Goal: Transaction & Acquisition: Book appointment/travel/reservation

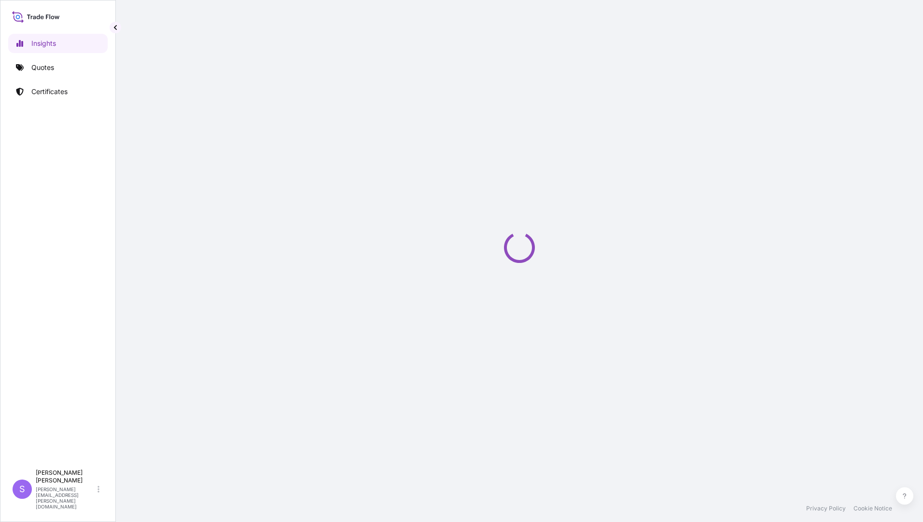
select select "2025"
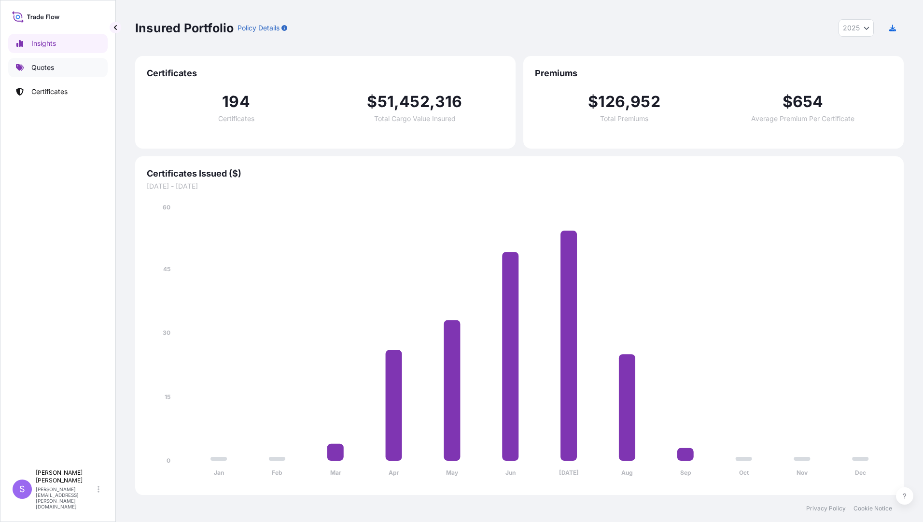
click at [31, 63] on p "Quotes" at bounding box center [42, 68] width 23 height 10
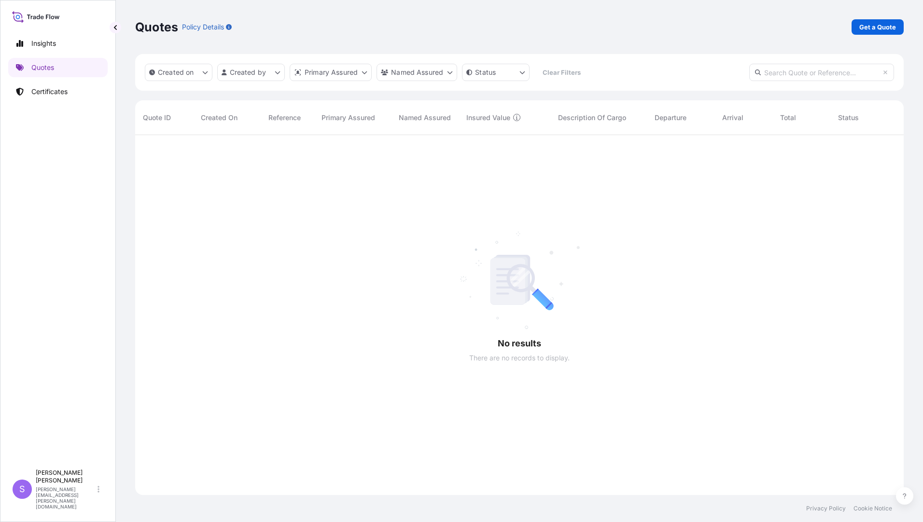
scroll to position [387, 761]
click at [882, 29] on p "Get a Quote" at bounding box center [877, 27] width 37 height 10
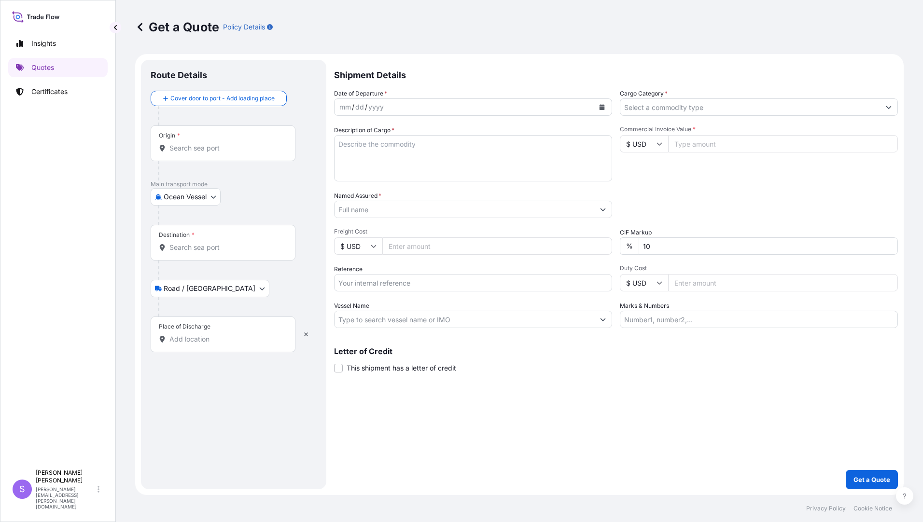
click at [186, 193] on body "Insights Quotes Certificates S [PERSON_NAME] [PERSON_NAME][EMAIL_ADDRESS][PERSO…" at bounding box center [461, 261] width 923 height 522
click at [183, 240] on span "Air (Including Courier)" at bounding box center [203, 239] width 69 height 10
select select "Air (Including Courier)"
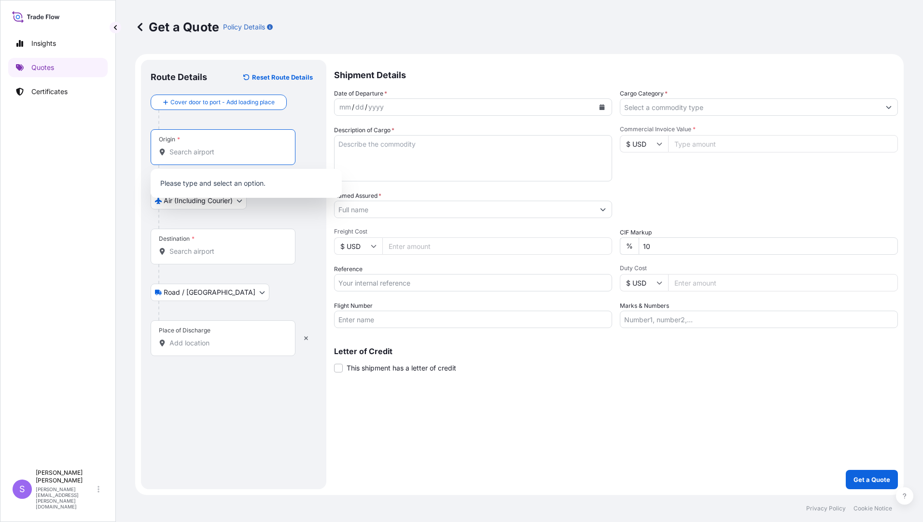
click at [202, 152] on input "Origin *" at bounding box center [226, 152] width 114 height 10
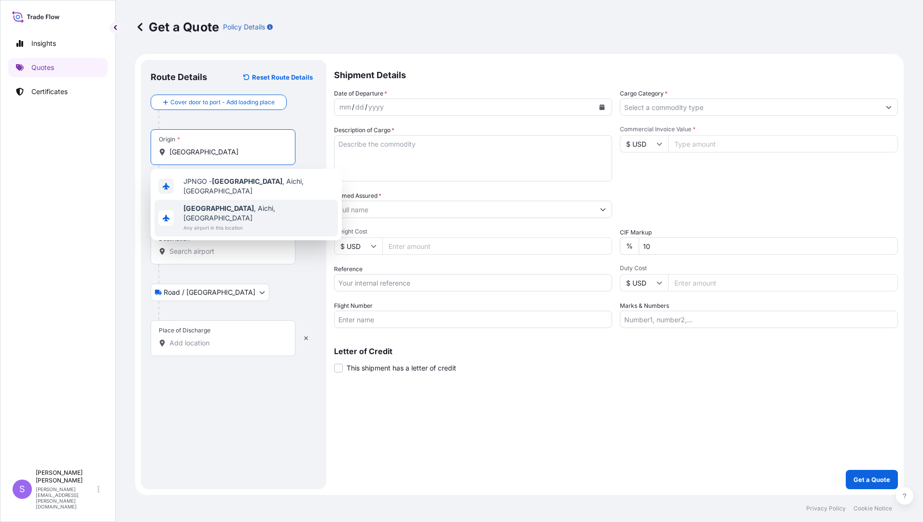
click at [214, 206] on span "[GEOGRAPHIC_DATA] , [GEOGRAPHIC_DATA], [GEOGRAPHIC_DATA]" at bounding box center [258, 213] width 151 height 19
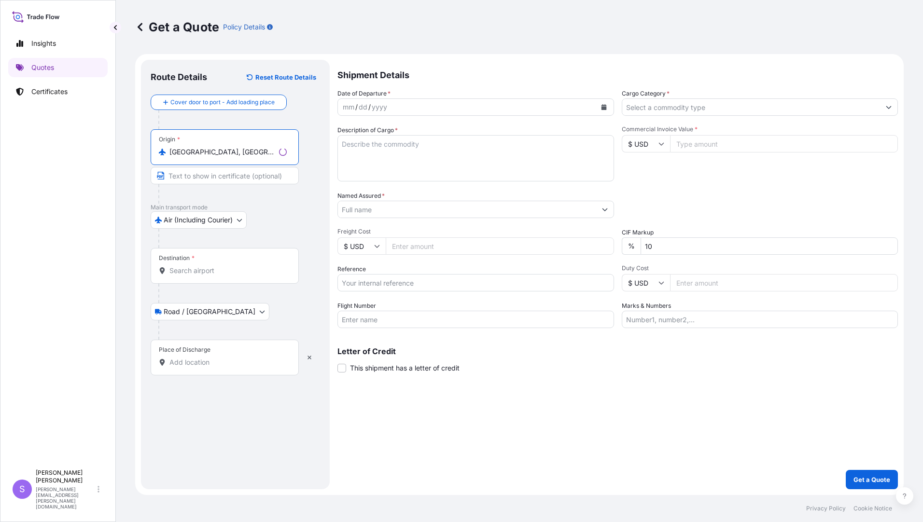
type input "[GEOGRAPHIC_DATA], [GEOGRAPHIC_DATA], [GEOGRAPHIC_DATA]"
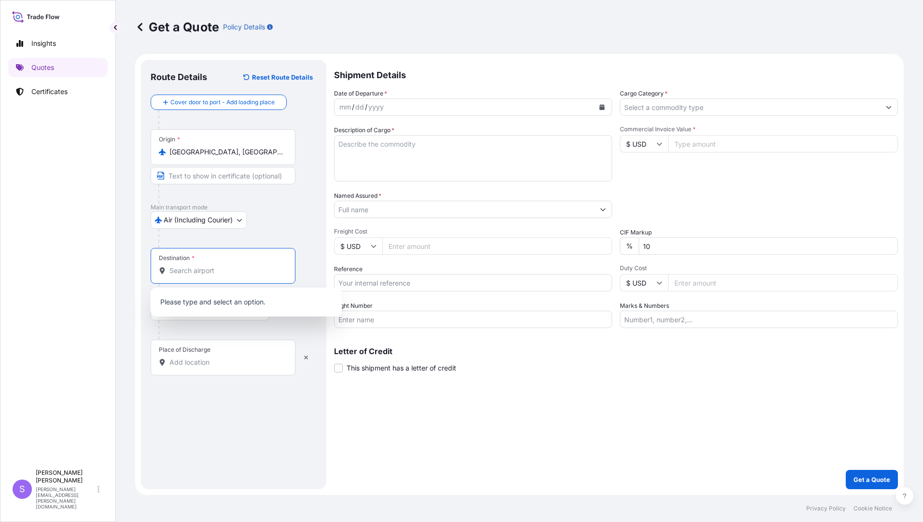
click at [196, 272] on input "Destination *" at bounding box center [226, 271] width 114 height 10
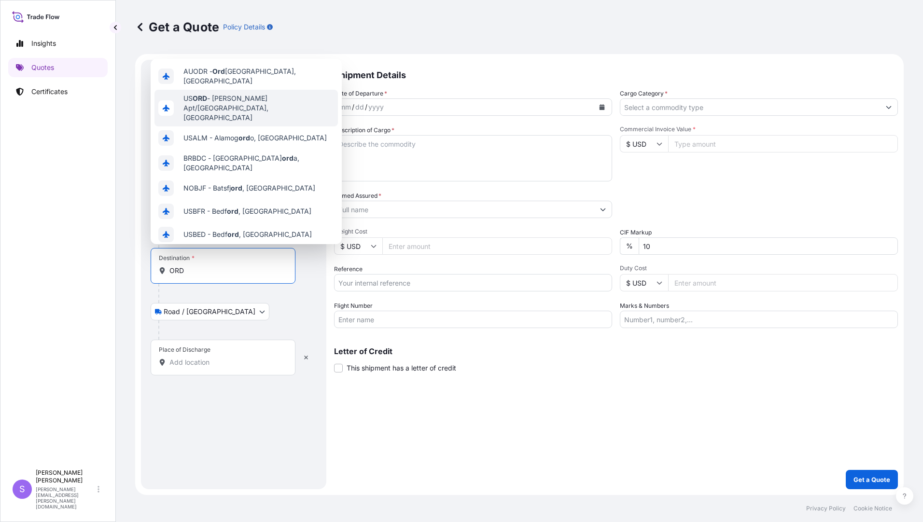
click at [239, 94] on span "US [PERSON_NAME] Apt/[GEOGRAPHIC_DATA], [GEOGRAPHIC_DATA]" at bounding box center [258, 108] width 151 height 29
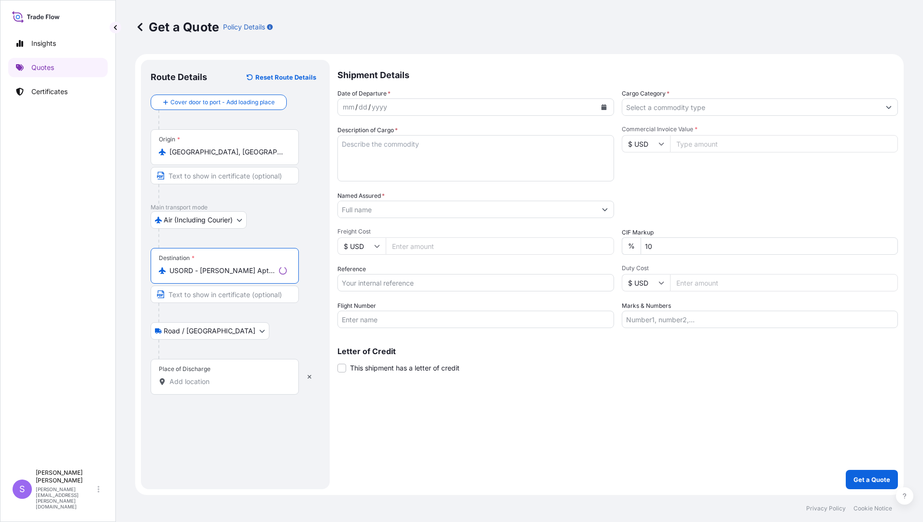
type input "USORD - [PERSON_NAME] Apt/[GEOGRAPHIC_DATA], [GEOGRAPHIC_DATA]"
click at [221, 377] on input "Place of Discharge" at bounding box center [227, 382] width 117 height 10
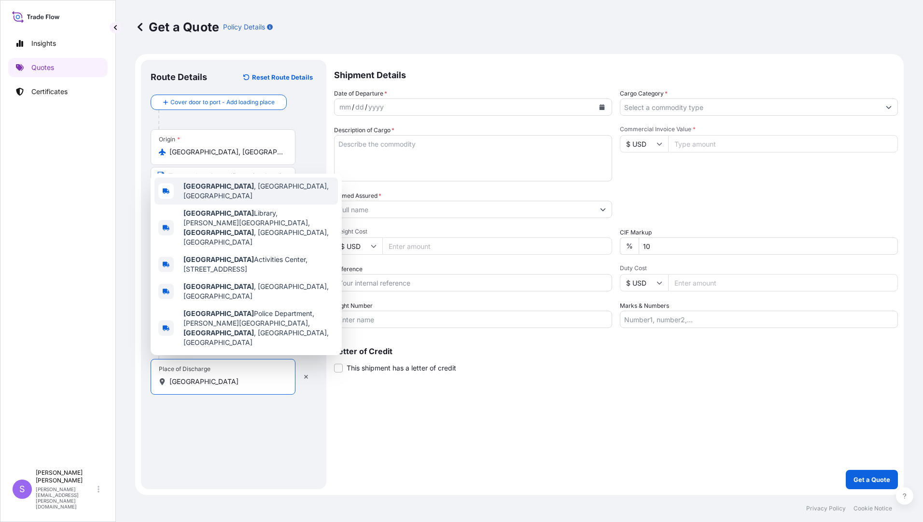
click at [237, 190] on b "[GEOGRAPHIC_DATA]" at bounding box center [218, 186] width 70 height 8
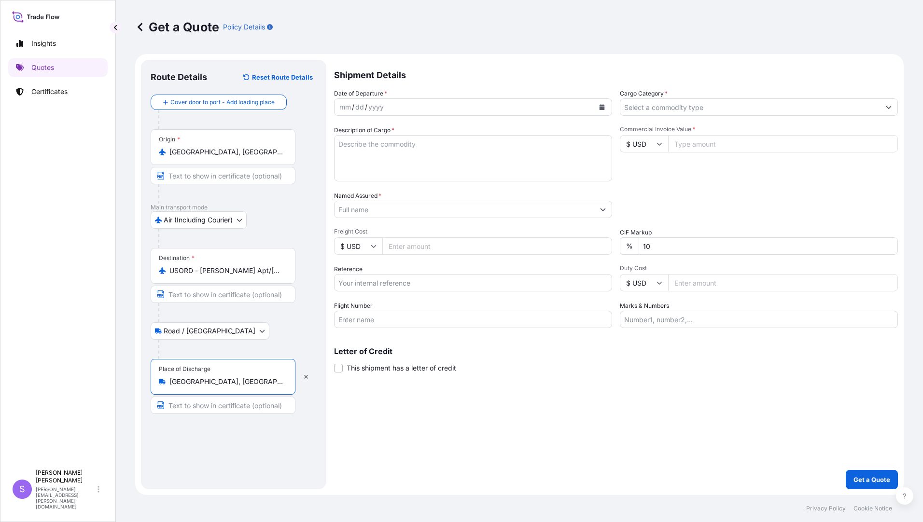
type input "[GEOGRAPHIC_DATA], [GEOGRAPHIC_DATA], [GEOGRAPHIC_DATA]"
click at [600, 108] on icon "Calendar" at bounding box center [601, 107] width 5 height 6
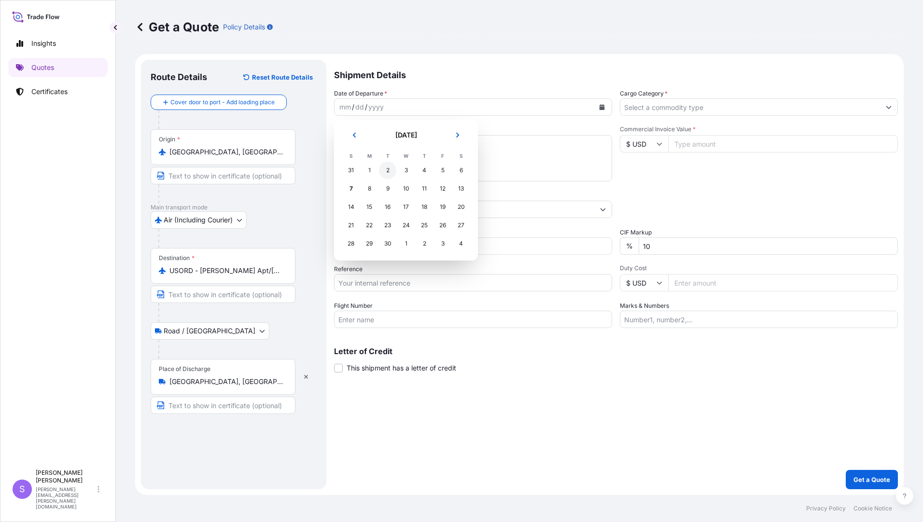
click at [385, 173] on div "2" at bounding box center [387, 170] width 17 height 17
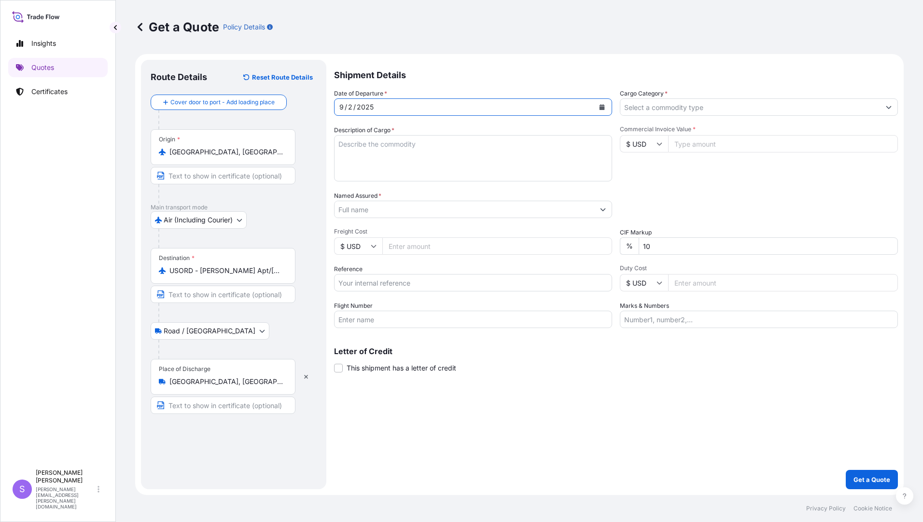
click at [728, 105] on input "Cargo Category *" at bounding box center [750, 106] width 260 height 17
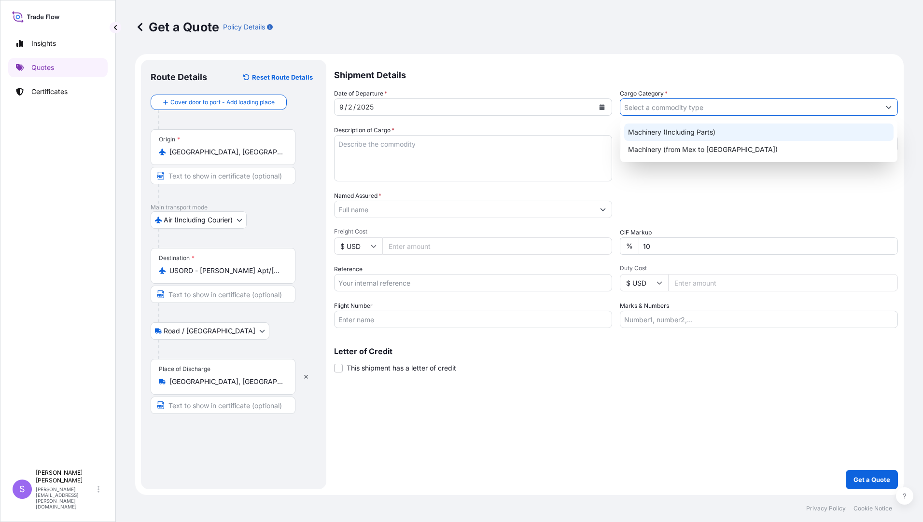
click at [663, 129] on div "Machinery (Including Parts)" at bounding box center [758, 132] width 269 height 17
type input "Machinery (Including Parts)"
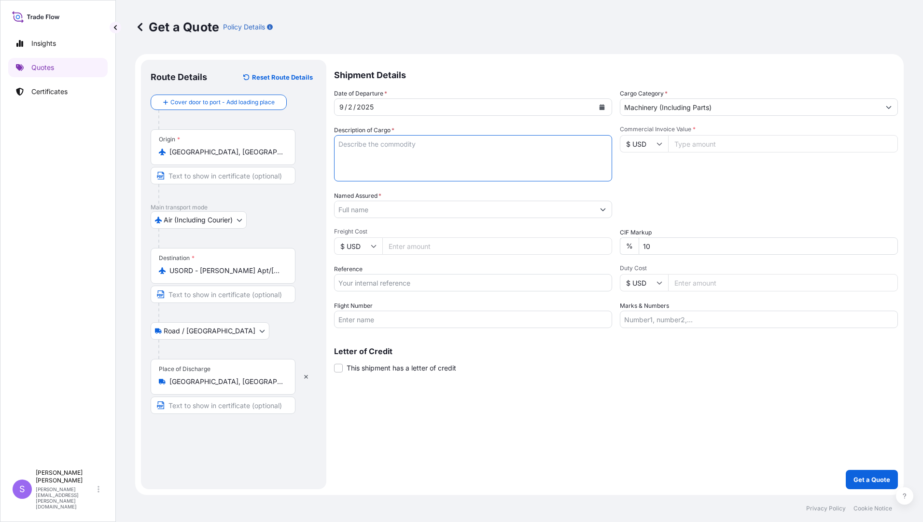
click at [412, 161] on textarea "Description of Cargo *" at bounding box center [473, 158] width 278 height 46
type textarea "DDK PARTS FOR NUTRUNNER"
click at [705, 146] on input "Commercial Invoice Value *" at bounding box center [783, 143] width 230 height 17
type input "14647.04"
click at [434, 205] on input "Named Assured *" at bounding box center [464, 209] width 260 height 17
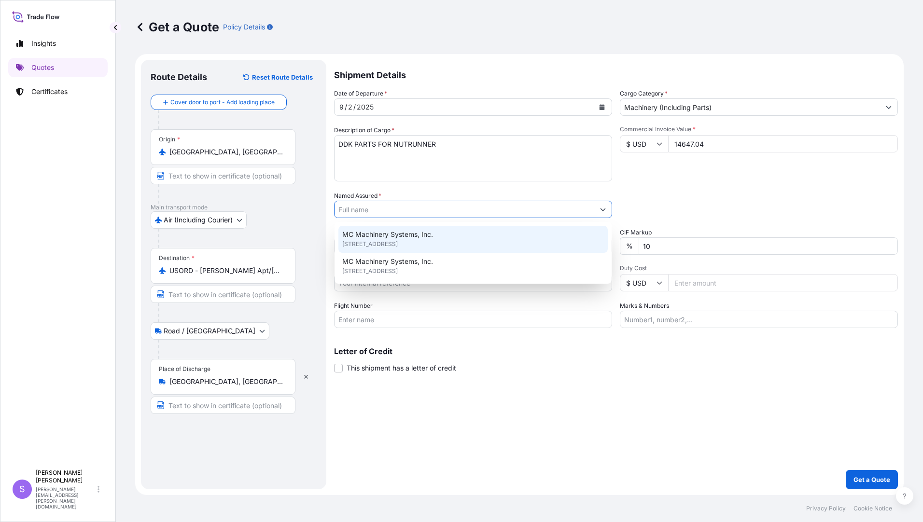
click at [412, 233] on span "MC Machinery Systems, Inc." at bounding box center [387, 235] width 91 height 10
type input "MC Machinery Systems, Inc."
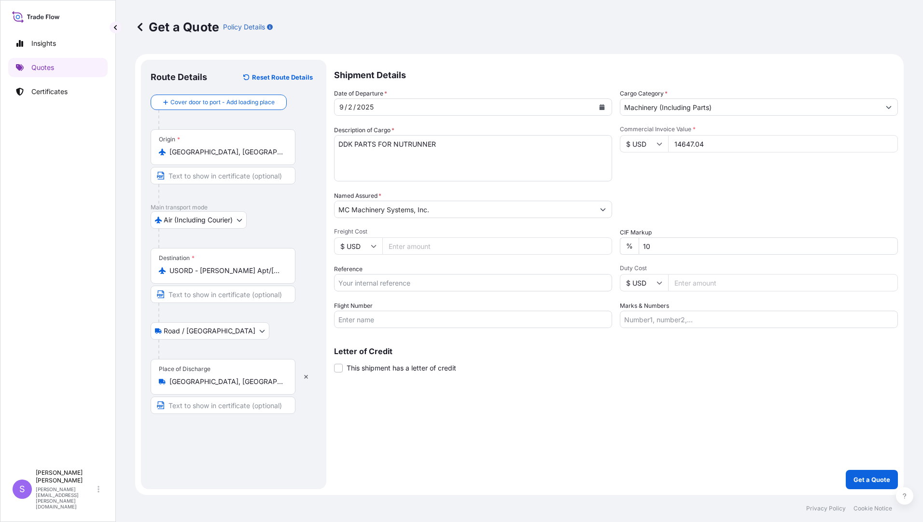
click at [418, 247] on input "Freight Cost" at bounding box center [497, 245] width 230 height 17
type input "341.77"
click at [395, 287] on input "Reference" at bounding box center [473, 282] width 278 height 17
type input "YJP-5216 3683"
click at [396, 322] on input "Flight Number" at bounding box center [473, 319] width 278 height 17
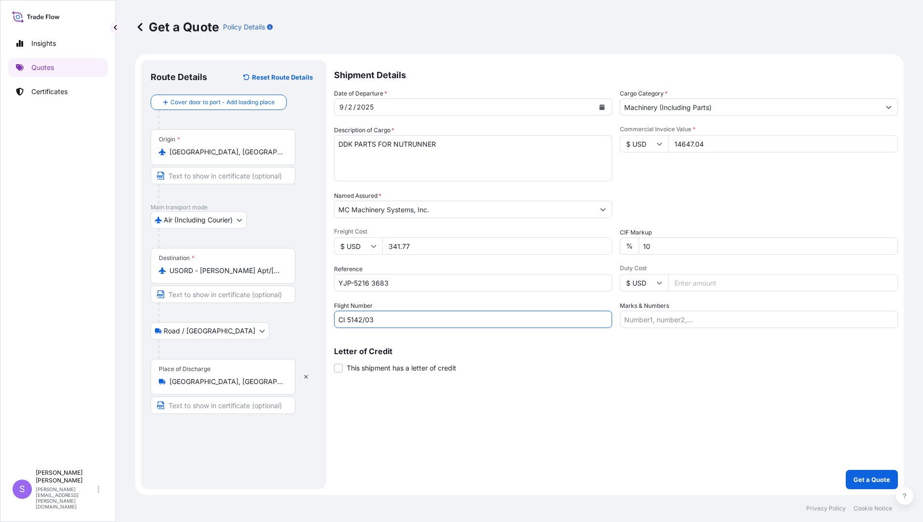
type input "CI 5142/03"
click at [722, 318] on input "Marks & Numbers" at bounding box center [759, 319] width 278 height 17
type input "PO-U0197658"
click at [878, 475] on p "Get a Quote" at bounding box center [871, 480] width 37 height 10
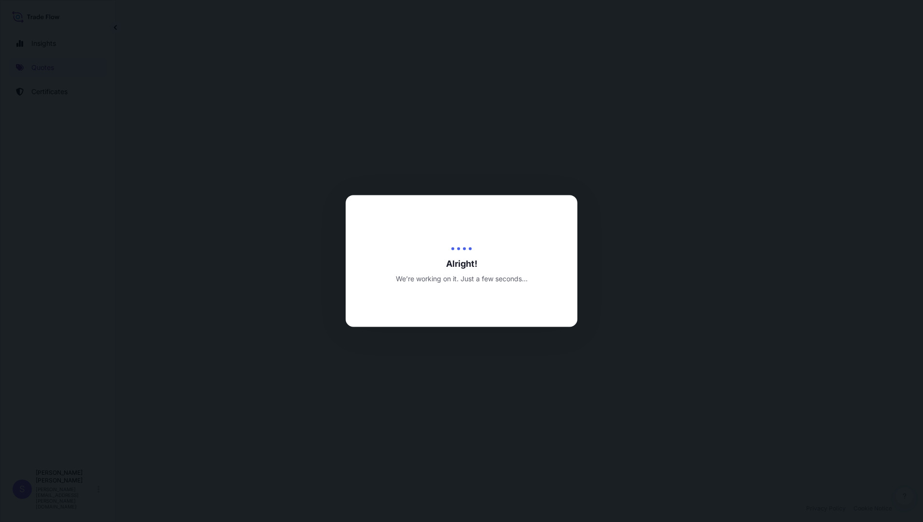
select select "Air (Including Courier)"
select select "Road / [GEOGRAPHIC_DATA]"
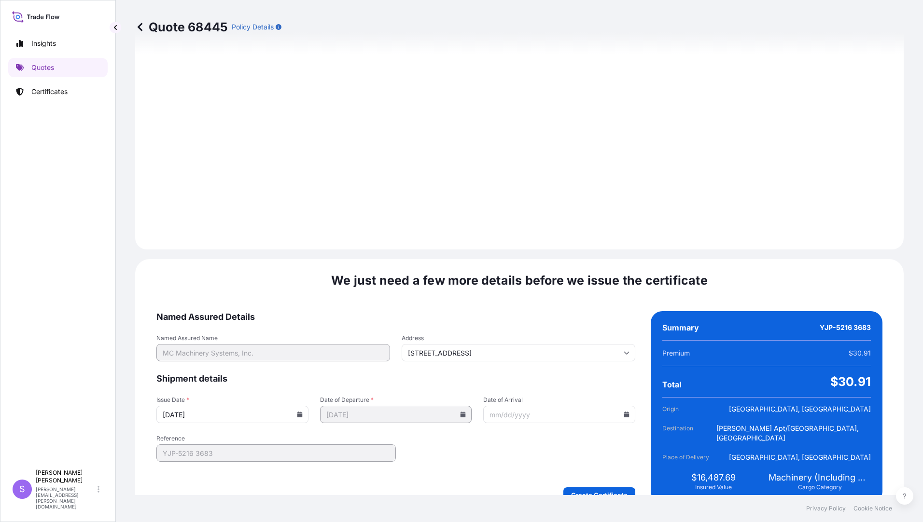
scroll to position [1061, 0]
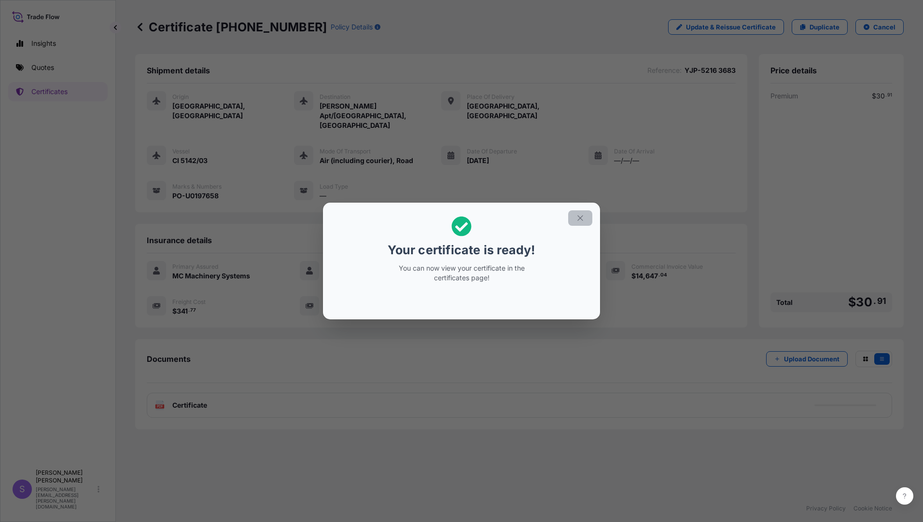
click at [579, 218] on icon "button" at bounding box center [580, 218] width 9 height 9
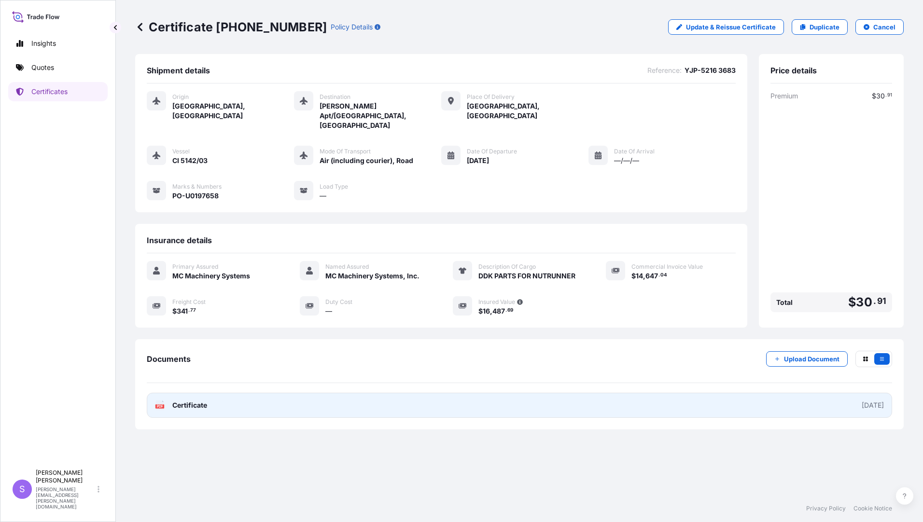
click at [185, 400] on span "Certificate" at bounding box center [189, 405] width 35 height 10
